Goal: Find specific page/section: Find specific page/section

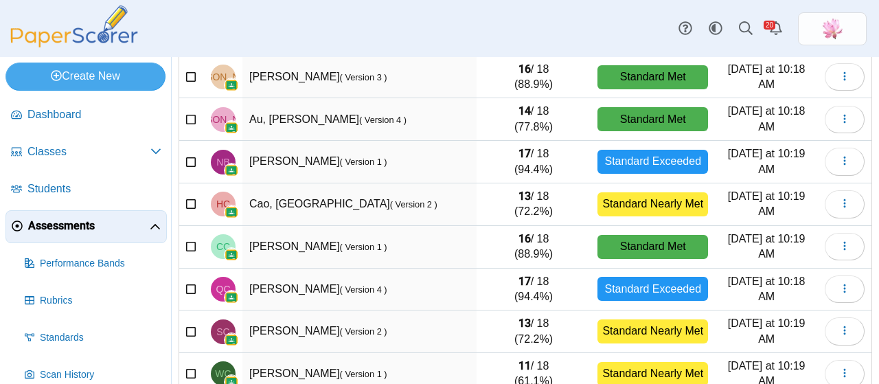
scroll to position [286, 0]
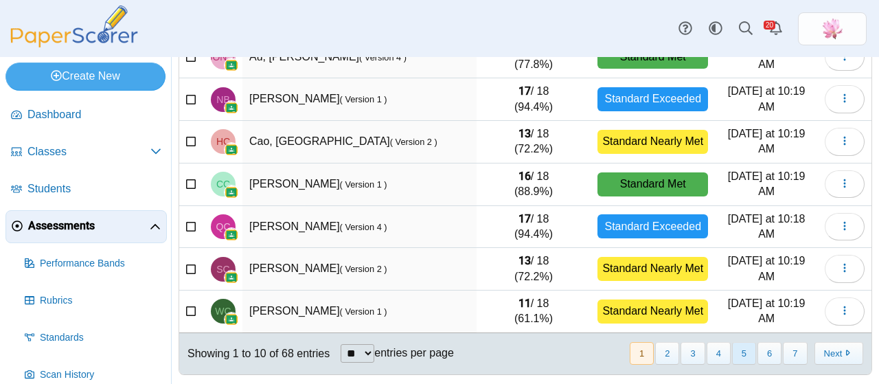
click at [736, 349] on button "5" at bounding box center [744, 353] width 24 height 23
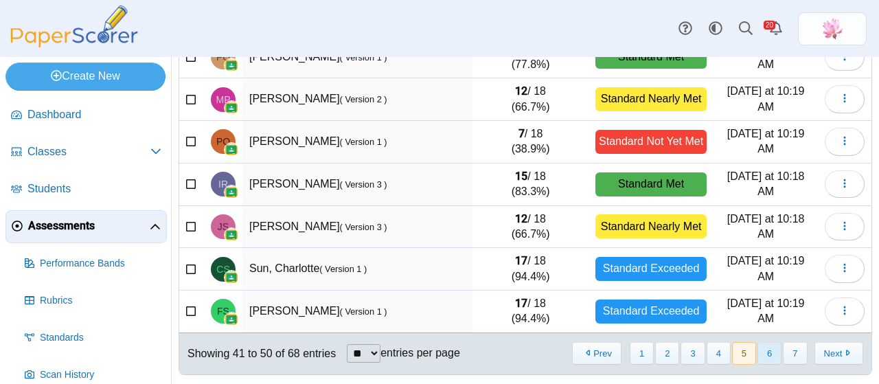
click at [759, 352] on button "6" at bounding box center [769, 353] width 24 height 23
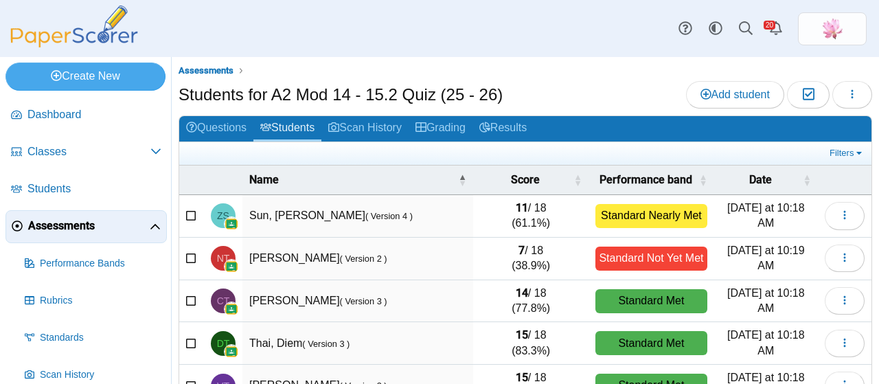
scroll to position [0, 0]
click at [220, 73] on span "Assessments" at bounding box center [205, 70] width 55 height 10
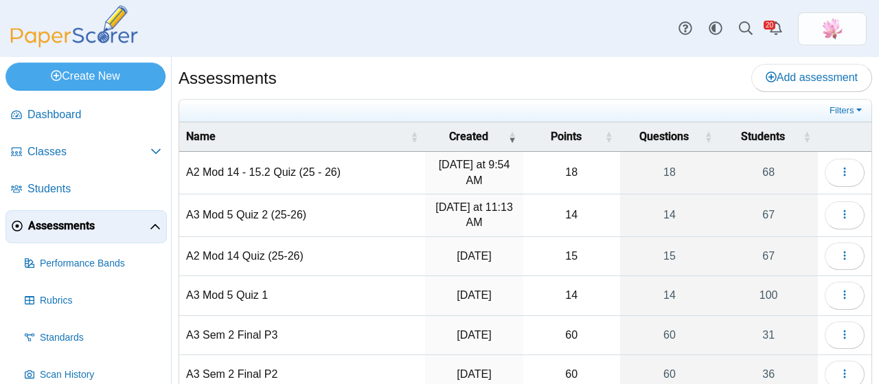
click at [268, 212] on td "A3 Mod 5 Quiz 2 (25-26)" at bounding box center [302, 215] width 246 height 43
click at [839, 209] on icon "button" at bounding box center [844, 214] width 11 height 11
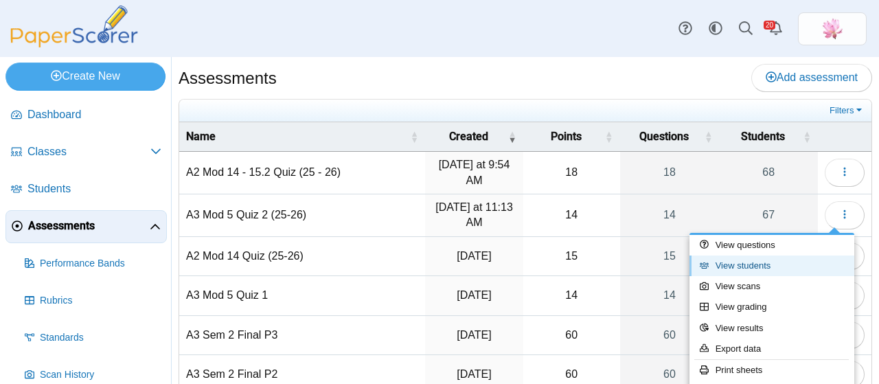
click at [768, 264] on link "View students" at bounding box center [771, 265] width 165 height 21
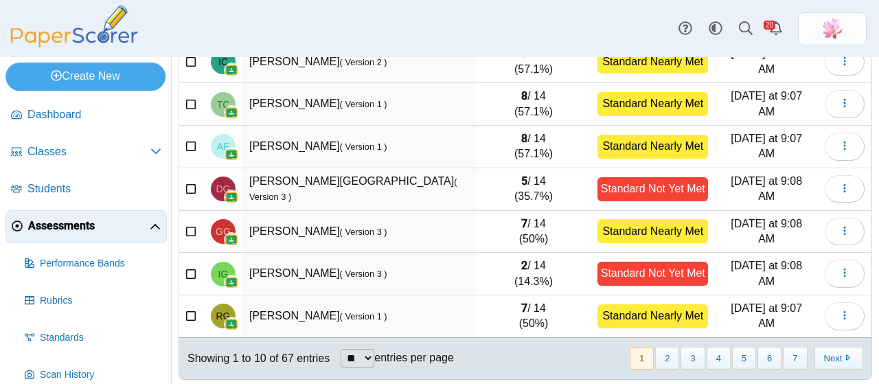
scroll to position [286, 0]
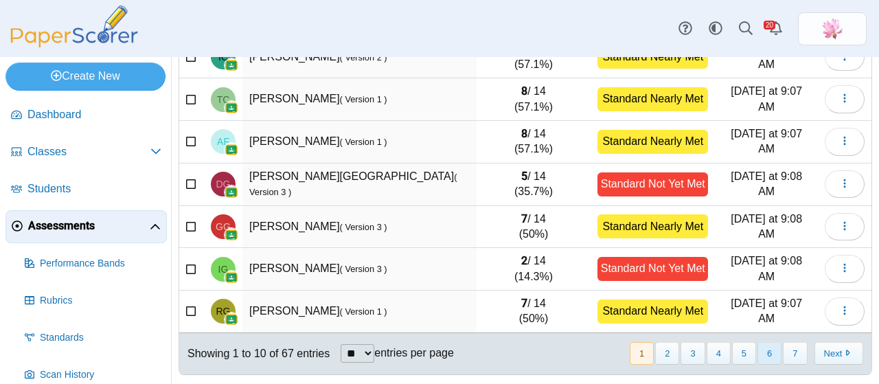
click at [761, 352] on button "6" at bounding box center [769, 353] width 24 height 23
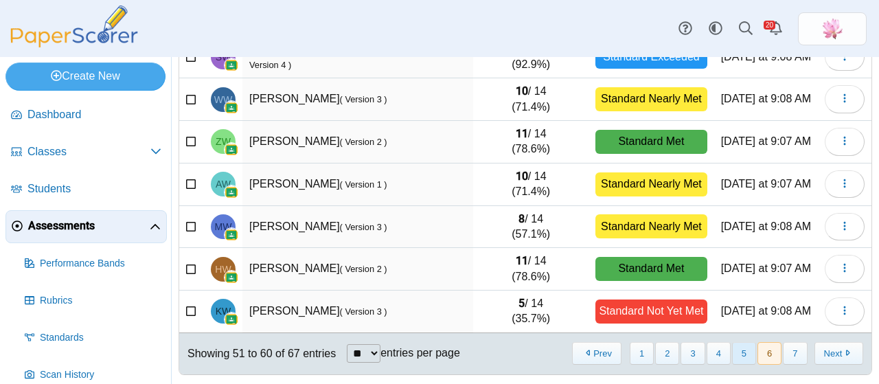
click at [740, 349] on button "5" at bounding box center [744, 353] width 24 height 23
